Goal: Transaction & Acquisition: Subscribe to service/newsletter

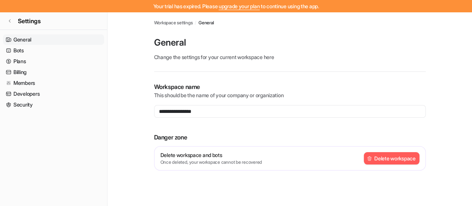
click at [249, 10] on div "Your trial has expired. Please upgrade your plan to continue using the app." at bounding box center [236, 6] width 472 height 12
click at [230, 7] on link "upgrade your plan" at bounding box center [239, 6] width 41 height 6
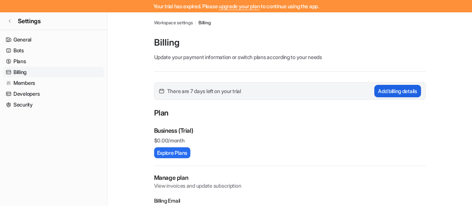
click at [400, 90] on button "Add billing details" at bounding box center [398, 91] width 47 height 12
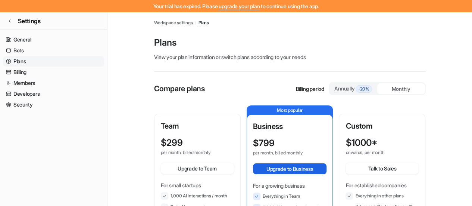
drag, startPoint x: 305, startPoint y: 177, endPoint x: 305, endPoint y: 171, distance: 5.2
click at [305, 177] on div "$ 799 per month, billed monthly Upgrade to Business For a growing business Ever…" at bounding box center [290, 191] width 74 height 107
click at [305, 171] on button "Upgrade to Business" at bounding box center [290, 168] width 74 height 11
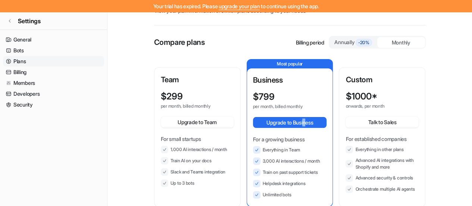
scroll to position [96, 0]
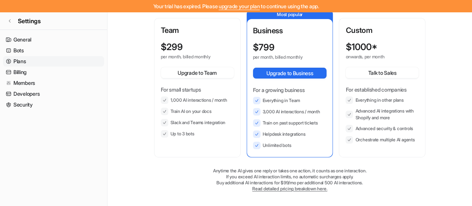
click at [218, 119] on li "Slack and Teams integration" at bounding box center [197, 122] width 73 height 7
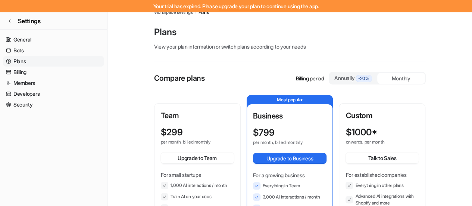
scroll to position [0, 0]
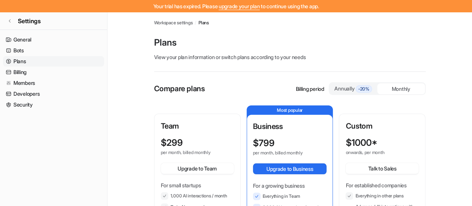
click at [32, 60] on link "Plans" at bounding box center [53, 61] width 101 height 10
click at [22, 62] on link "Plans" at bounding box center [53, 61] width 101 height 10
